Goal: Transaction & Acquisition: Book appointment/travel/reservation

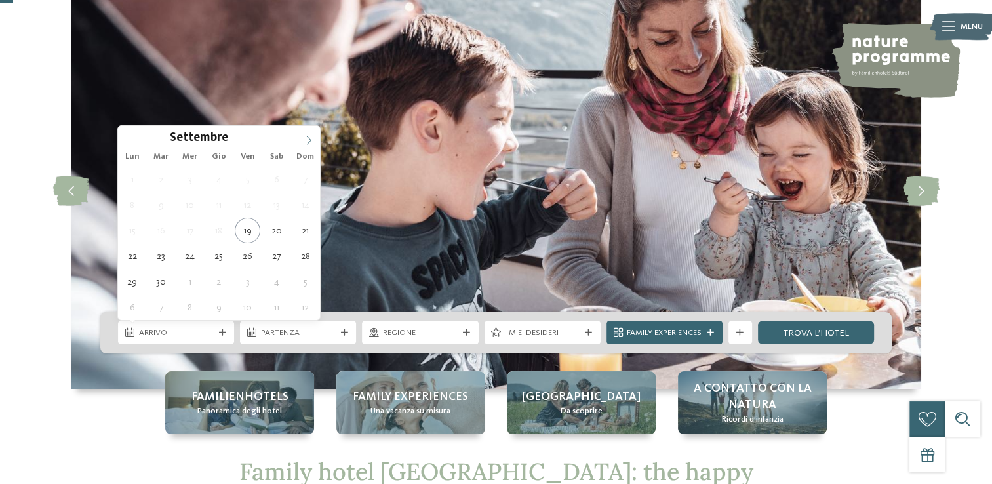
click at [307, 134] on span at bounding box center [309, 137] width 22 height 22
click at [307, 138] on icon at bounding box center [308, 140] width 9 height 9
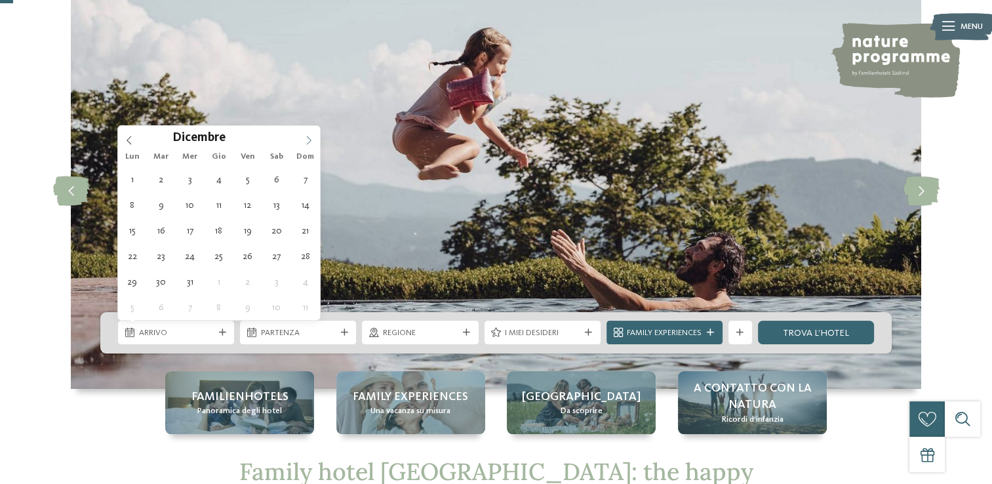
click at [307, 138] on icon at bounding box center [308, 140] width 9 height 9
type div "26.12.2025"
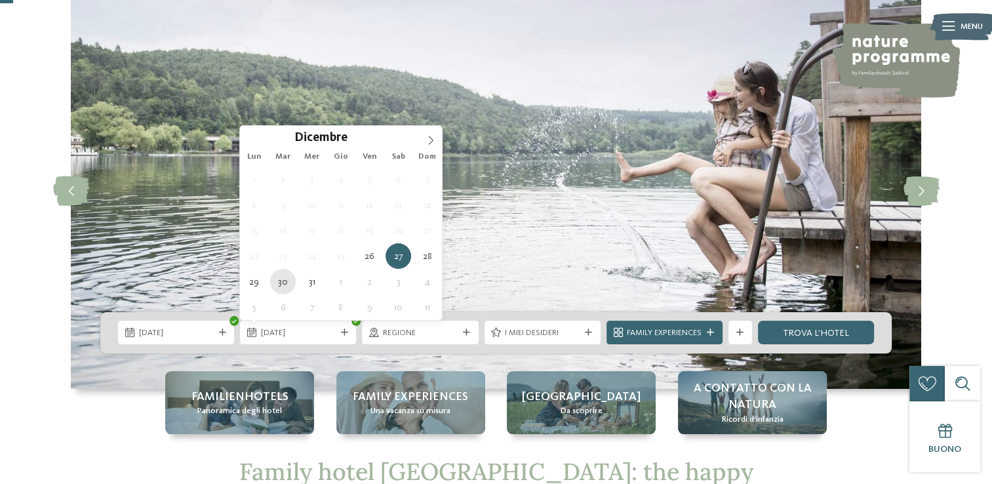
type div "30.12.2025"
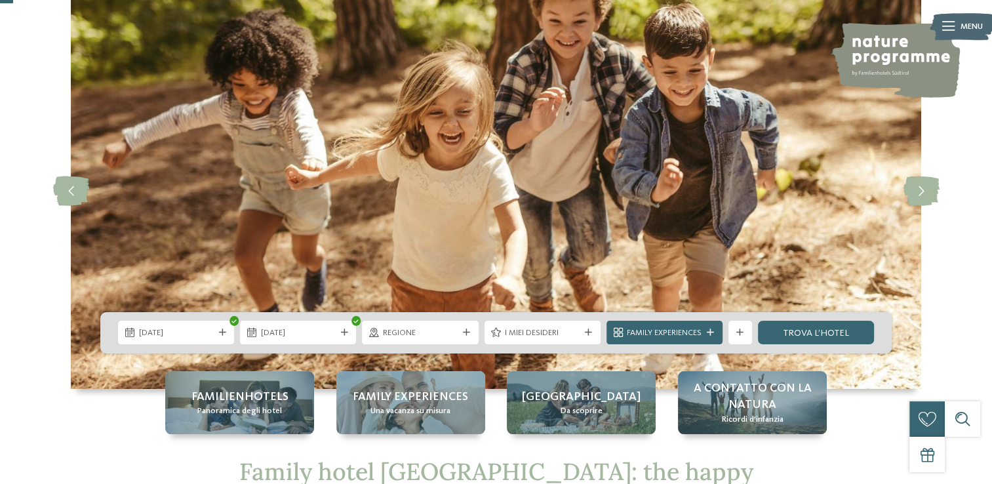
click at [443, 336] on span "Regione" at bounding box center [420, 333] width 75 height 12
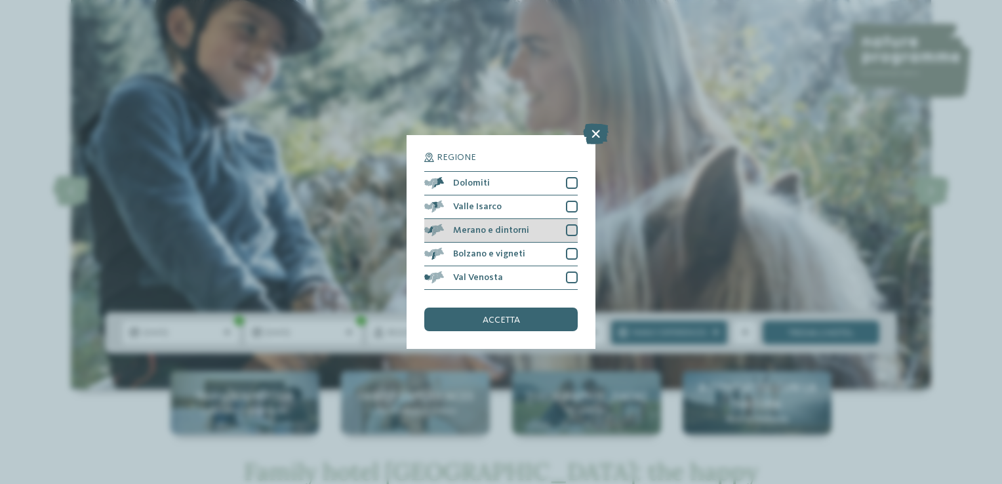
click at [570, 229] on div at bounding box center [572, 230] width 12 height 12
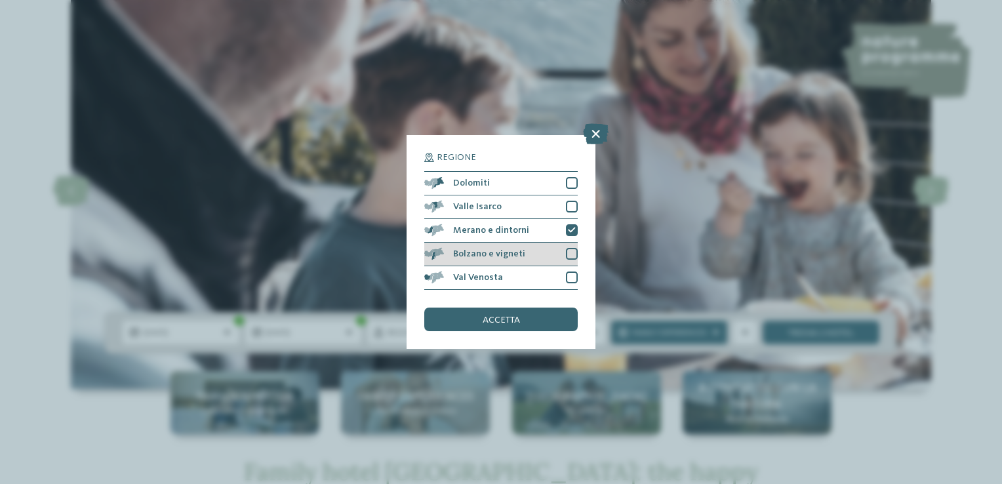
click at [571, 252] on div at bounding box center [572, 254] width 12 height 12
click at [544, 326] on div "accetta" at bounding box center [500, 319] width 153 height 24
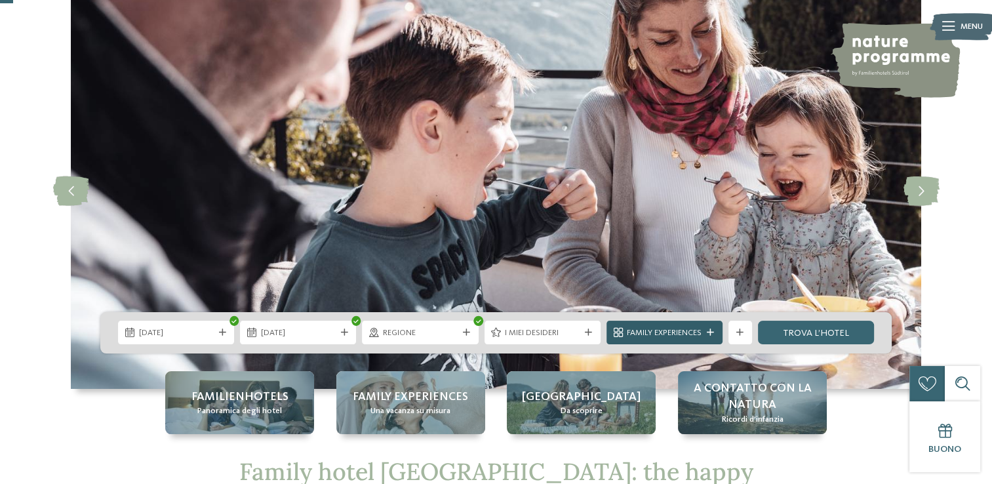
click at [638, 332] on span "Family Experiences" at bounding box center [664, 333] width 75 height 12
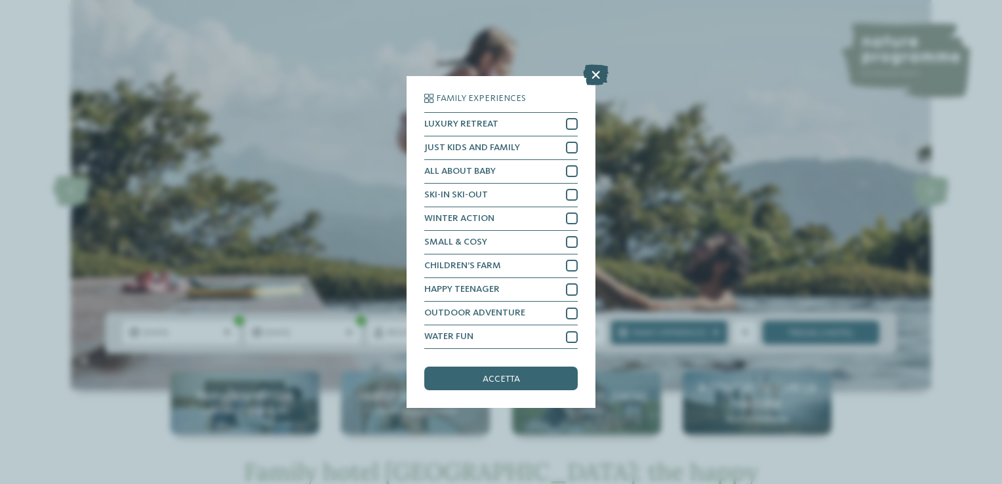
click at [592, 75] on icon at bounding box center [596, 74] width 26 height 21
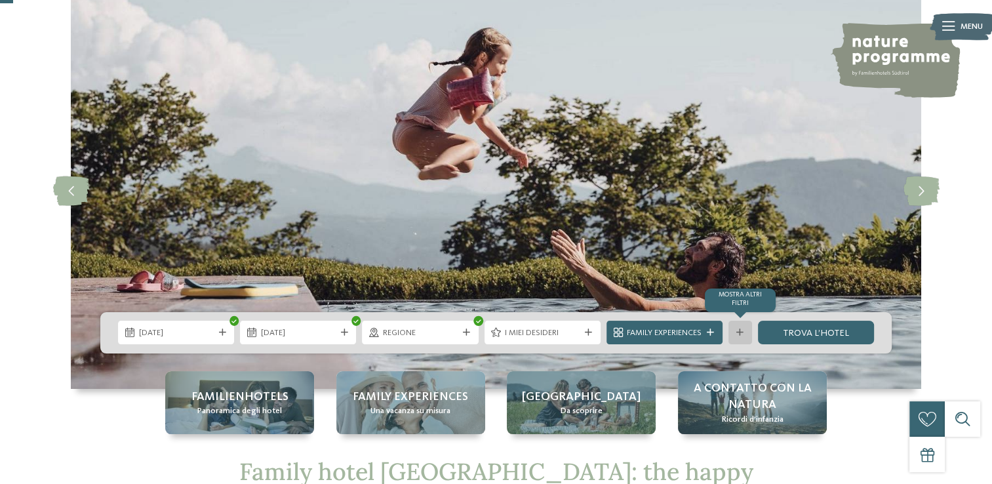
click at [735, 332] on div at bounding box center [740, 332] width 12 height 7
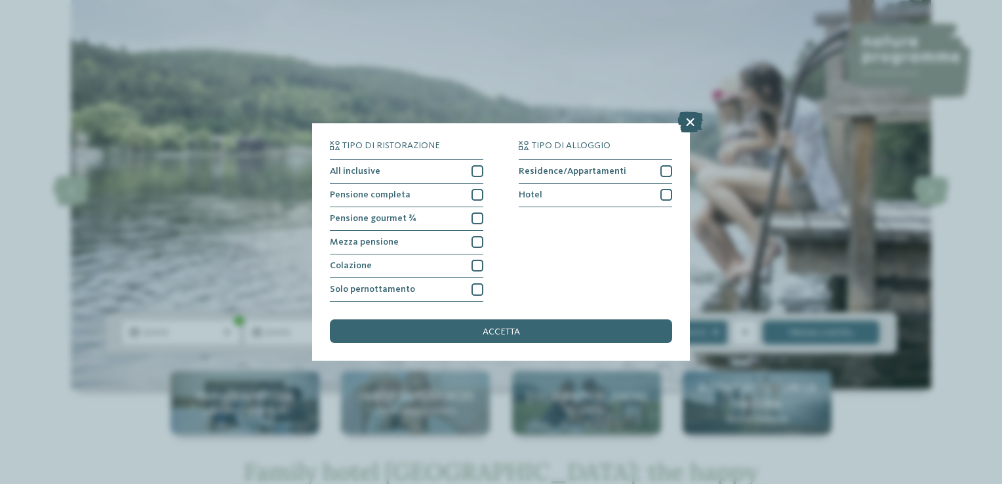
click at [680, 125] on icon at bounding box center [690, 121] width 26 height 21
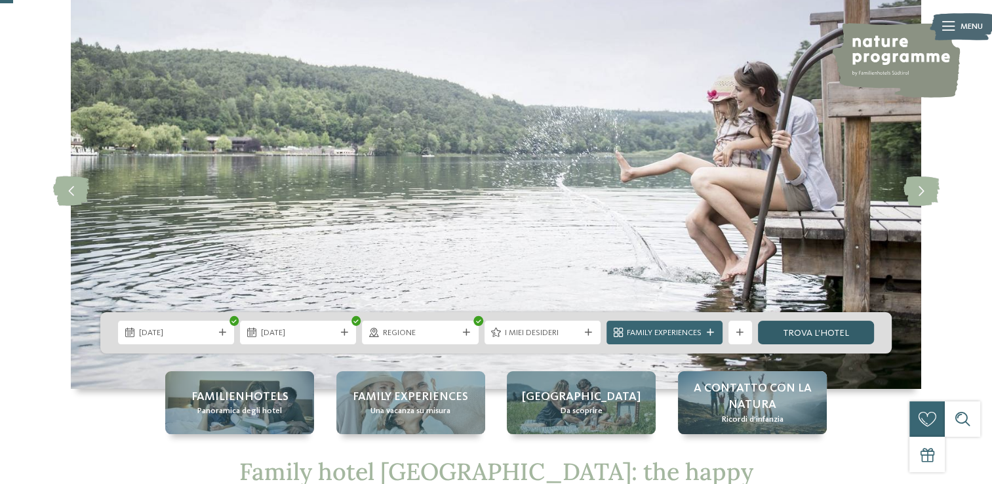
click at [807, 336] on link "trova l’hotel" at bounding box center [816, 333] width 116 height 24
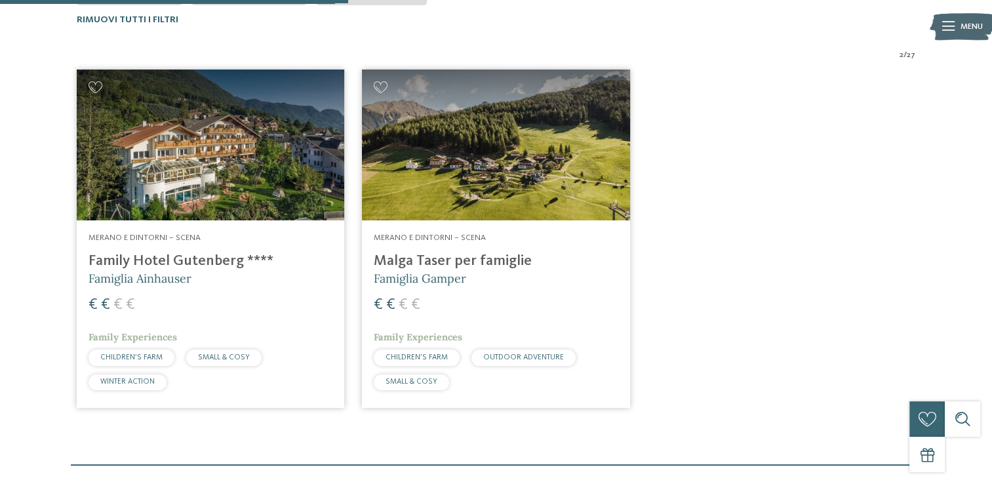
scroll to position [393, 0]
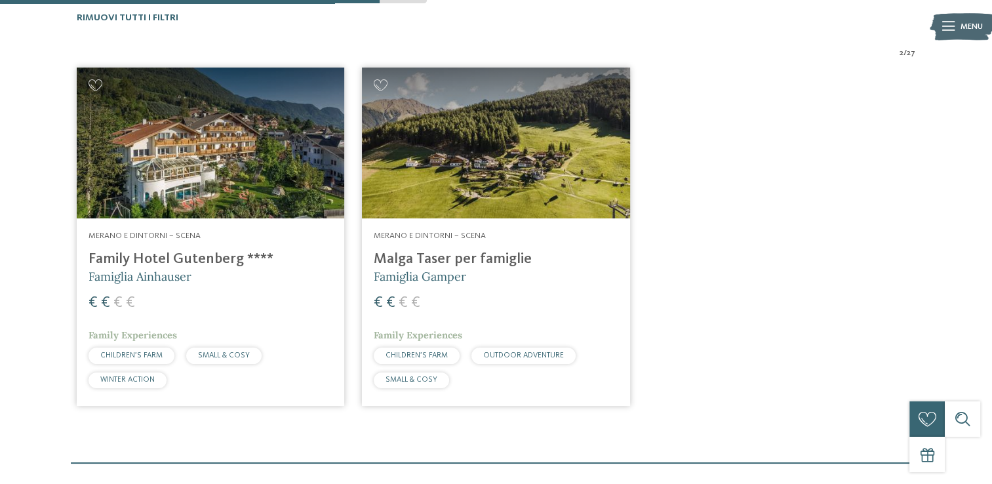
click at [143, 355] on span "CHILDREN’S FARM" at bounding box center [131, 355] width 62 height 8
